Goal: Task Accomplishment & Management: Manage account settings

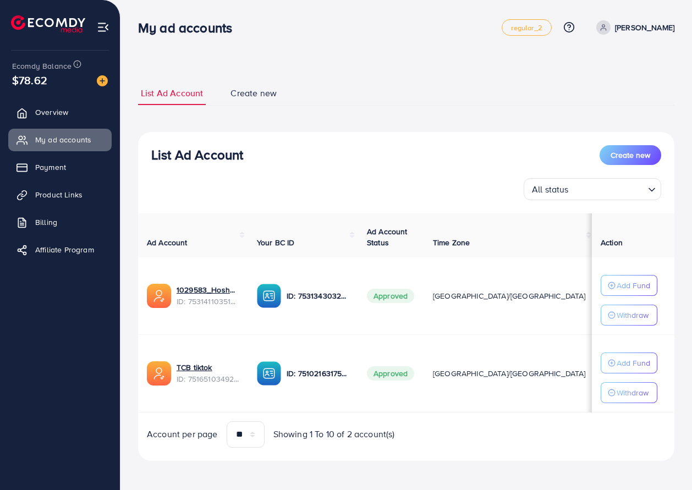
drag, startPoint x: 412, startPoint y: 292, endPoint x: 554, endPoint y: 435, distance: 201.5
click at [554, 435] on div "Ad Account Your BC ID Ad Account Status Time Zone Cost Balance Auto top-up Thre…" at bounding box center [406, 330] width 536 height 234
click at [558, 418] on div "Ad Account Your BC ID Ad Account Status Time Zone Cost Balance Auto top-up Thre…" at bounding box center [406, 330] width 536 height 234
click at [429, 441] on div "Account per page ** ** ** *** Showing 1 To 10 of 2 account(s)" at bounding box center [406, 434] width 554 height 26
drag, startPoint x: 469, startPoint y: 452, endPoint x: 180, endPoint y: 113, distance: 444.5
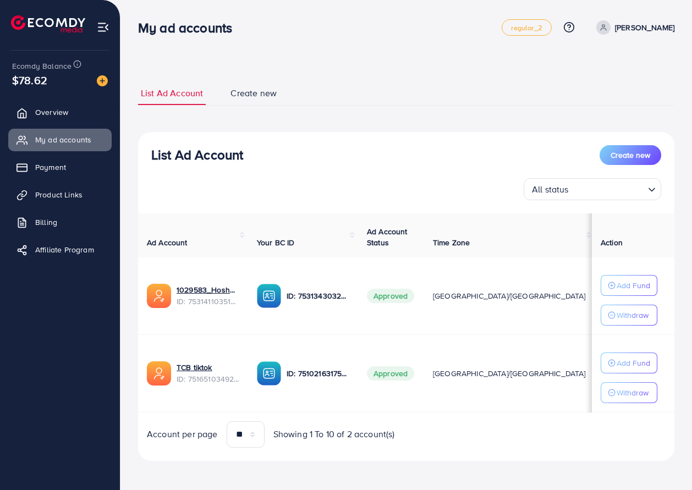
click at [180, 113] on div "List Ad Account Create new List Ad Account Create new All status Loading... Ad …" at bounding box center [406, 271] width 536 height 380
click at [125, 72] on div "List Ad Account Create new List Ad Account Create new All status Loading... Ad …" at bounding box center [406, 246] width 572 height 492
drag, startPoint x: 128, startPoint y: 72, endPoint x: 514, endPoint y: 441, distance: 535.1
click at [496, 441] on div "List Ad Account Create new List Ad Account Create new All status Loading... Ad …" at bounding box center [406, 246] width 572 height 492
click at [506, 438] on div "Account per page ** ** ** *** Showing 1 To 10 of 2 account(s)" at bounding box center [406, 434] width 554 height 26
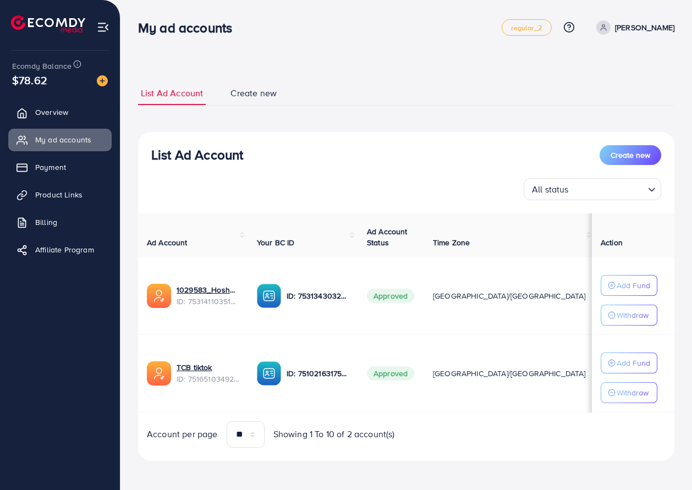
drag, startPoint x: 563, startPoint y: 438, endPoint x: 440, endPoint y: 136, distance: 325.5
click at [438, 141] on div "List Ad Account Create new All status Loading... Ad Account Your BC ID Ad Accou…" at bounding box center [406, 296] width 536 height 329
drag, startPoint x: 133, startPoint y: 17, endPoint x: 346, endPoint y: 326, distance: 375.4
click at [405, 408] on div "List Ad Account Create new List Ad Account Create new All status Loading... Ad …" at bounding box center [406, 246] width 572 height 492
click at [563, 204] on div "List Ad Account Create new All status Loading... Ad Account Your BC ID Ad Accou…" at bounding box center [406, 296] width 536 height 329
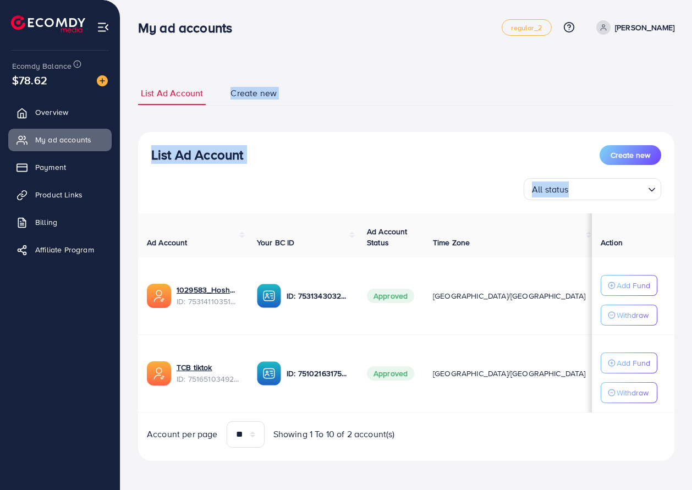
drag, startPoint x: 568, startPoint y: 202, endPoint x: 180, endPoint y: 83, distance: 406.4
click at [196, 85] on div "List Ad Account Create new List Ad Account Create new All status Loading... Ad …" at bounding box center [406, 271] width 536 height 380
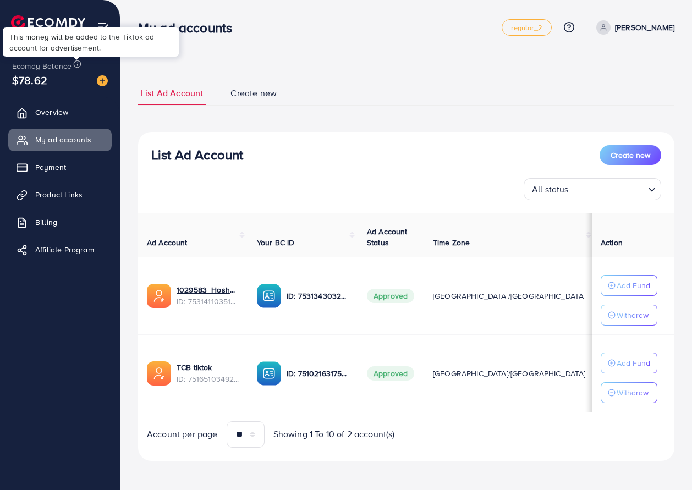
click at [129, 56] on div "This money will be added to the TikTok ad account for advertisement." at bounding box center [91, 42] width 176 height 29
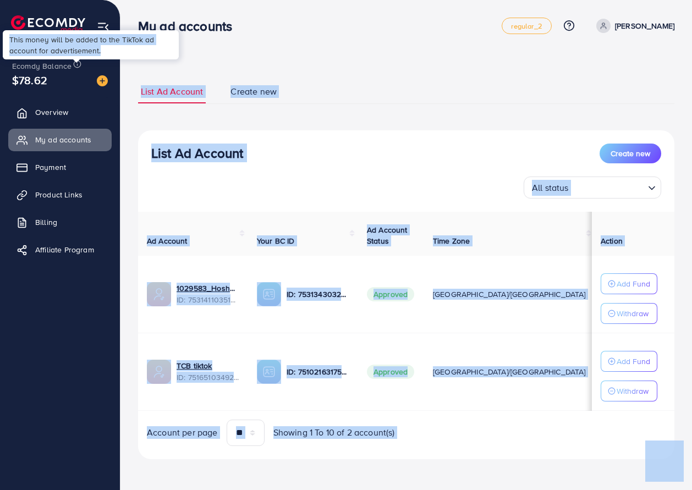
drag, startPoint x: 129, startPoint y: 56, endPoint x: 146, endPoint y: 92, distance: 40.9
click at [146, 92] on body "My ad accounts regular_2 Help Center Contact Support Plans and Pricing Term and…" at bounding box center [346, 243] width 692 height 490
click at [131, 84] on div "List Ad Account Create new List Ad Account Create new All status Loading... Ad …" at bounding box center [406, 244] width 572 height 492
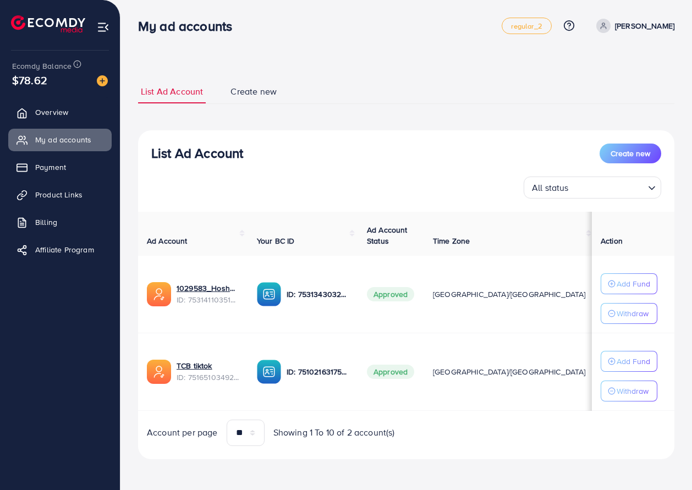
drag, startPoint x: 7, startPoint y: 58, endPoint x: 470, endPoint y: 448, distance: 605.6
click at [470, 448] on div "My ad accounts regular_2 Help Center Contact Support Plans and Pricing Term and…" at bounding box center [346, 244] width 692 height 492
click at [476, 439] on div "Account per page ** ** ** *** Showing 1 To 10 of 2 account(s)" at bounding box center [406, 433] width 554 height 26
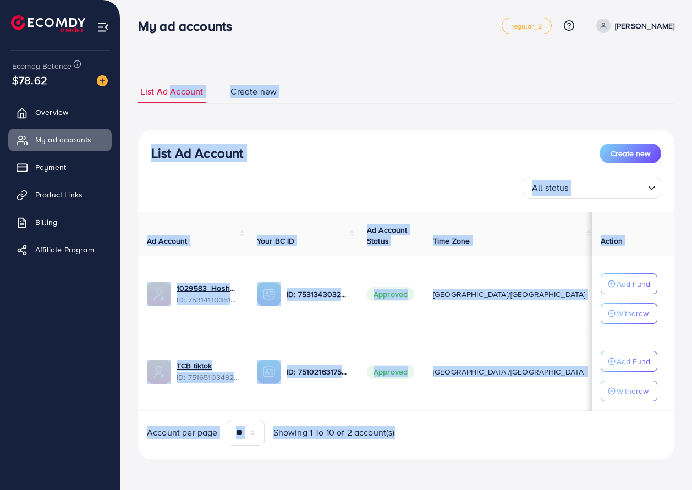
scroll to position [0, 0]
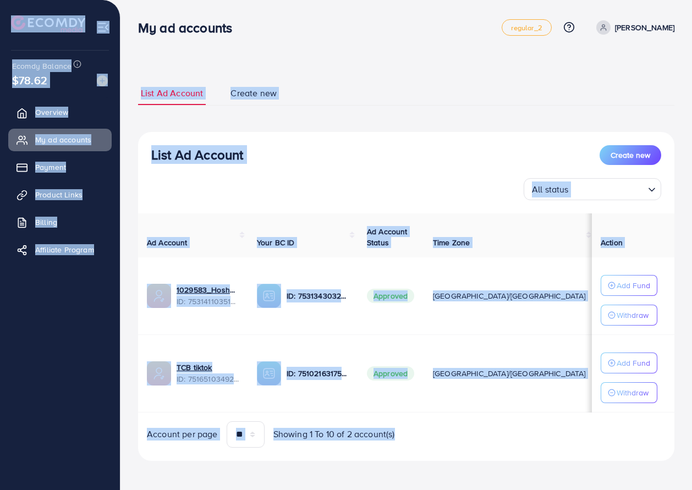
drag, startPoint x: 476, startPoint y: 439, endPoint x: 7, endPoint y: 10, distance: 635.6
click at [7, 10] on div "My ad accounts regular_2 Help Center Contact Support Plans and Pricing Term and…" at bounding box center [346, 246] width 692 height 492
click at [7, 10] on div at bounding box center [60, 19] width 120 height 39
drag, startPoint x: 7, startPoint y: 10, endPoint x: 519, endPoint y: 438, distance: 667.5
click at [519, 438] on div "My ad accounts regular_2 Help Center Contact Support Plans and Pricing Term and…" at bounding box center [346, 246] width 692 height 492
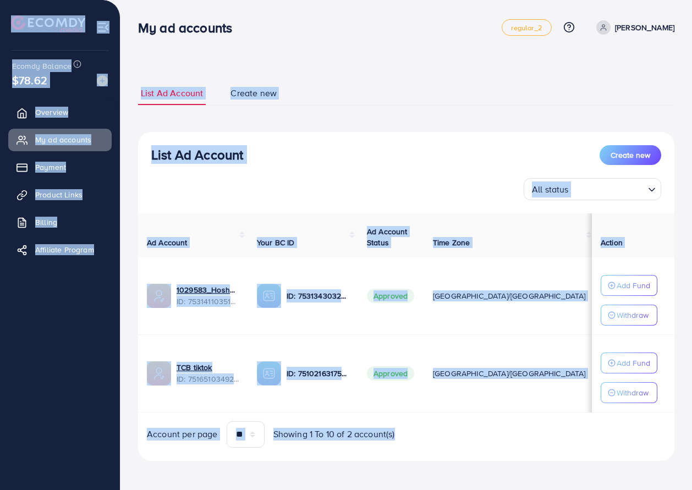
click at [595, 412] on td "$2134.37" at bounding box center [619, 374] width 48 height 78
